Goal: Book appointment/travel/reservation

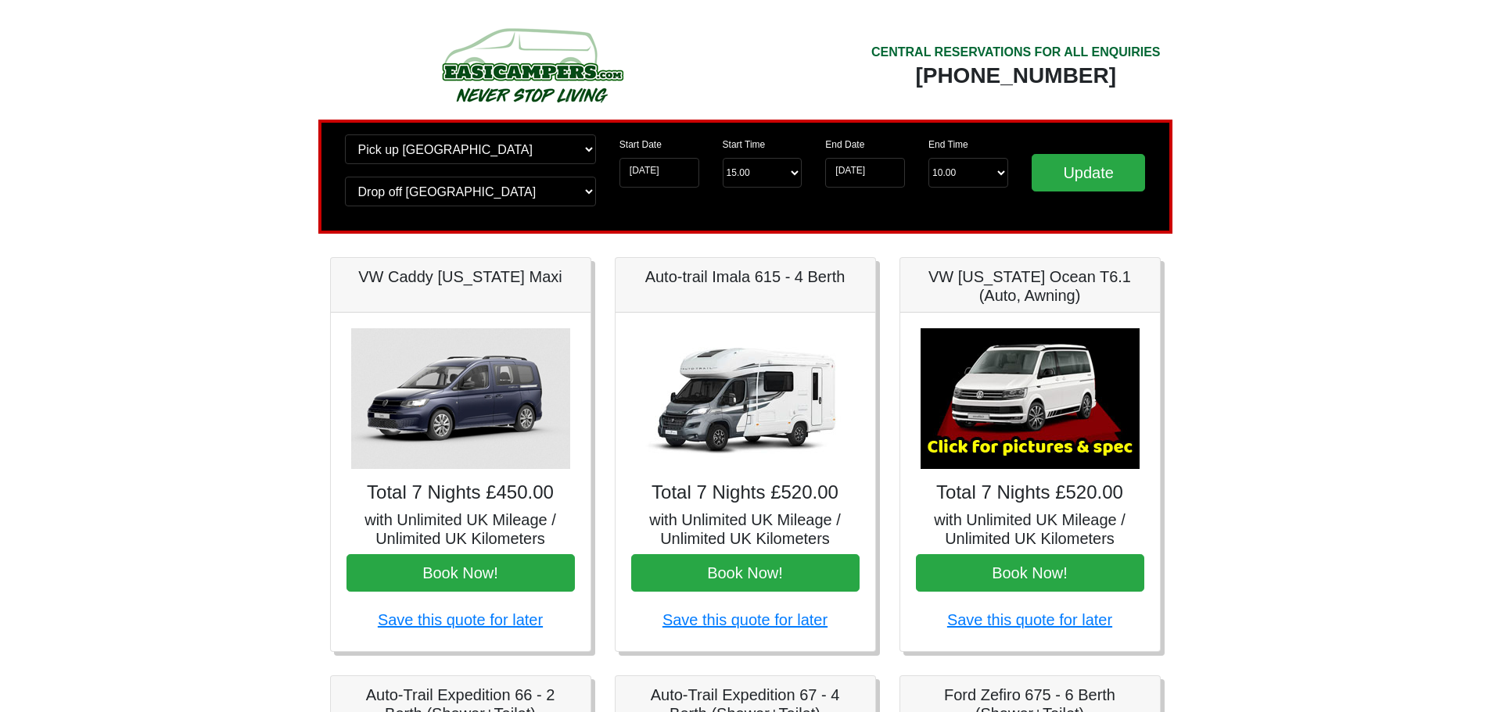
click at [500, 94] on img at bounding box center [531, 65] width 297 height 86
click at [558, 59] on img at bounding box center [531, 65] width 297 height 86
click at [525, 69] on img at bounding box center [531, 65] width 297 height 86
click at [477, 120] on div "Change pick up location? Pick up [GEOGRAPHIC_DATA] [GEOGRAPHIC_DATA] [GEOGRAPHI…" at bounding box center [745, 177] width 854 height 114
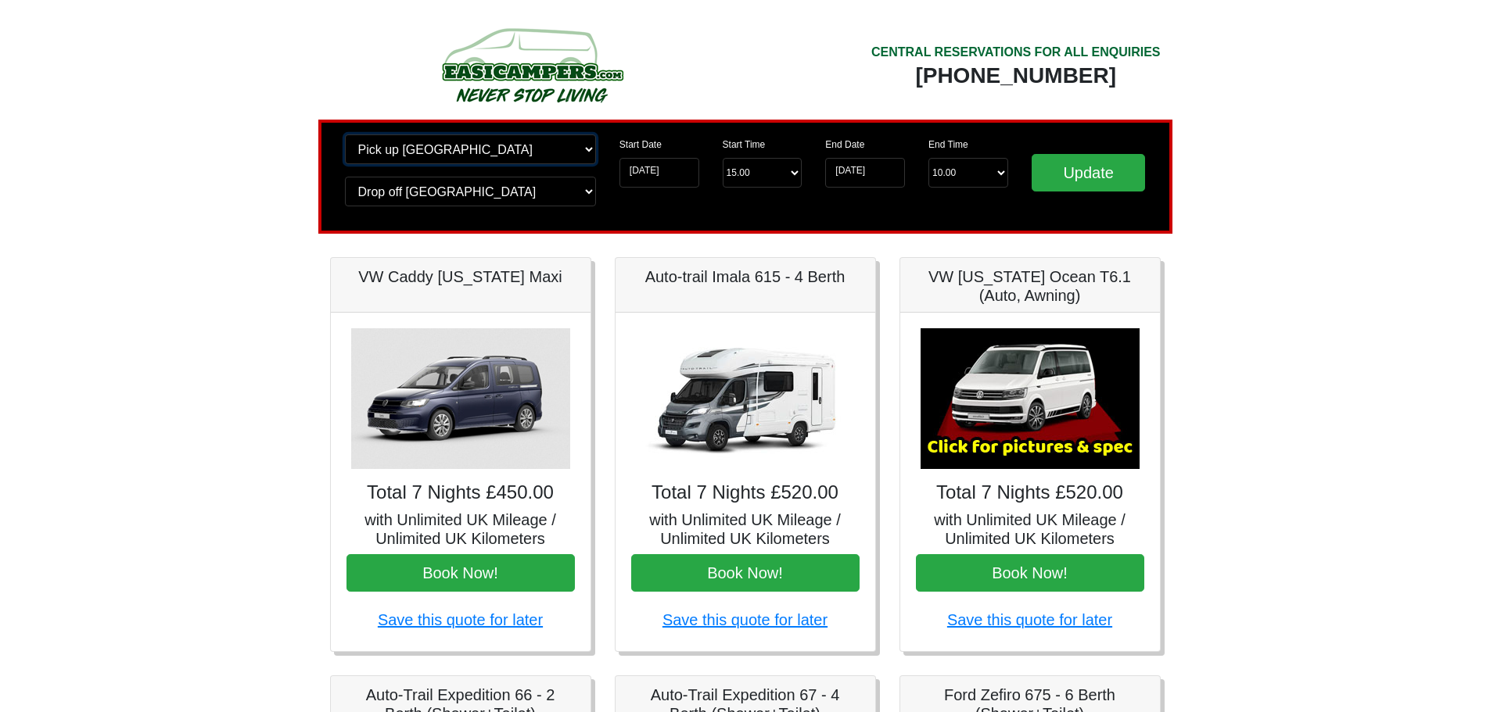
click at [489, 153] on select "Change pick up location? Pick up [GEOGRAPHIC_DATA] [GEOGRAPHIC_DATA] [GEOGRAPHI…" at bounding box center [470, 149] width 251 height 30
click at [511, 38] on img at bounding box center [531, 65] width 297 height 86
click at [511, 39] on img at bounding box center [531, 65] width 297 height 86
click at [598, 63] on img at bounding box center [531, 65] width 297 height 86
